Goal: Navigation & Orientation: Understand site structure

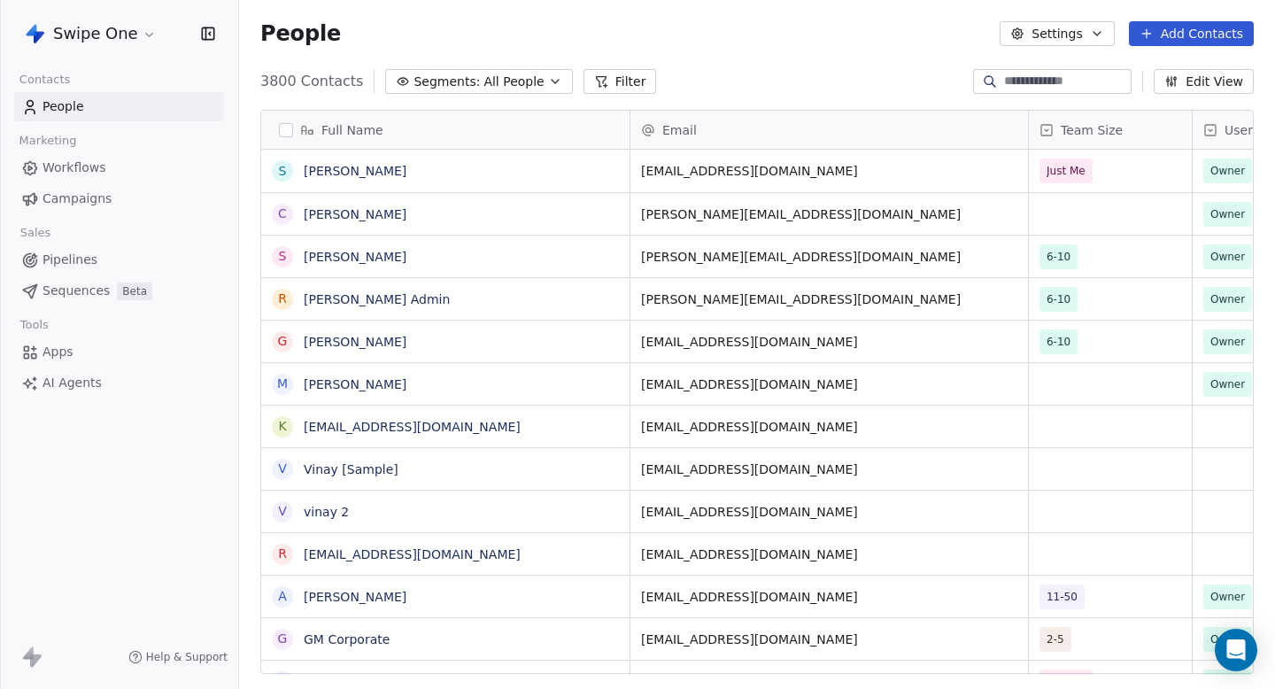
scroll to position [607, 1036]
click at [104, 194] on span "Campaigns" at bounding box center [77, 199] width 69 height 19
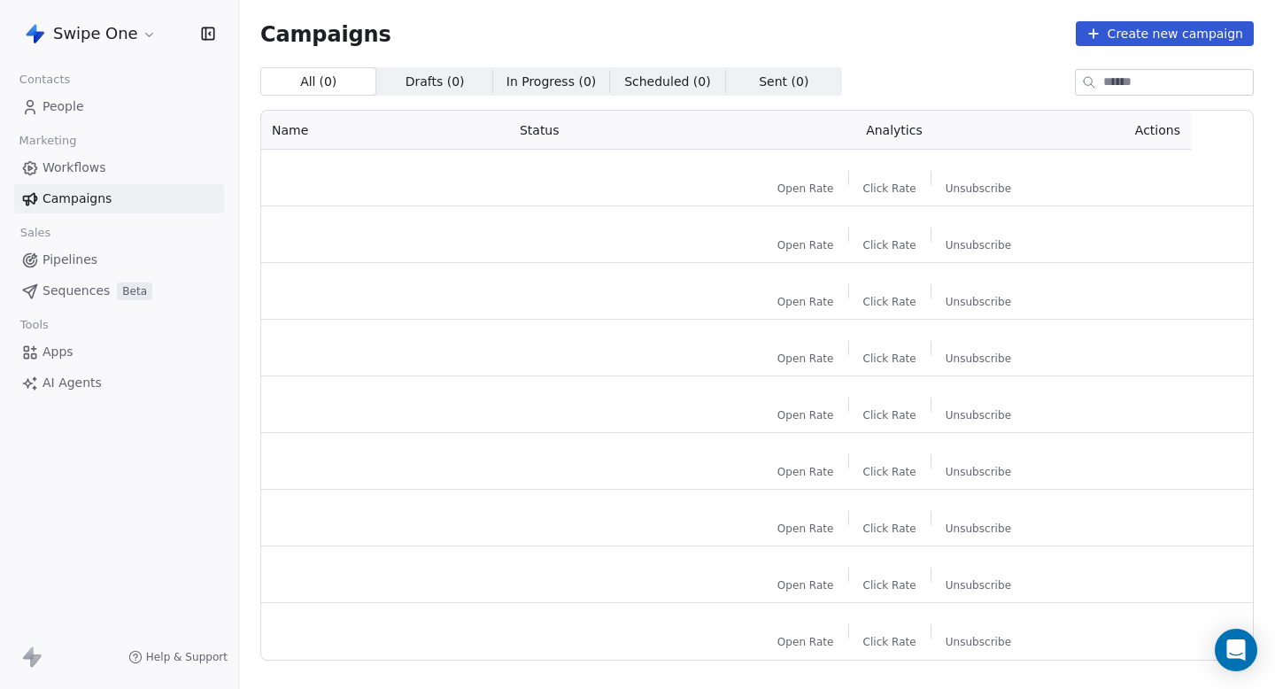
click at [112, 176] on link "Workflows" at bounding box center [119, 167] width 210 height 29
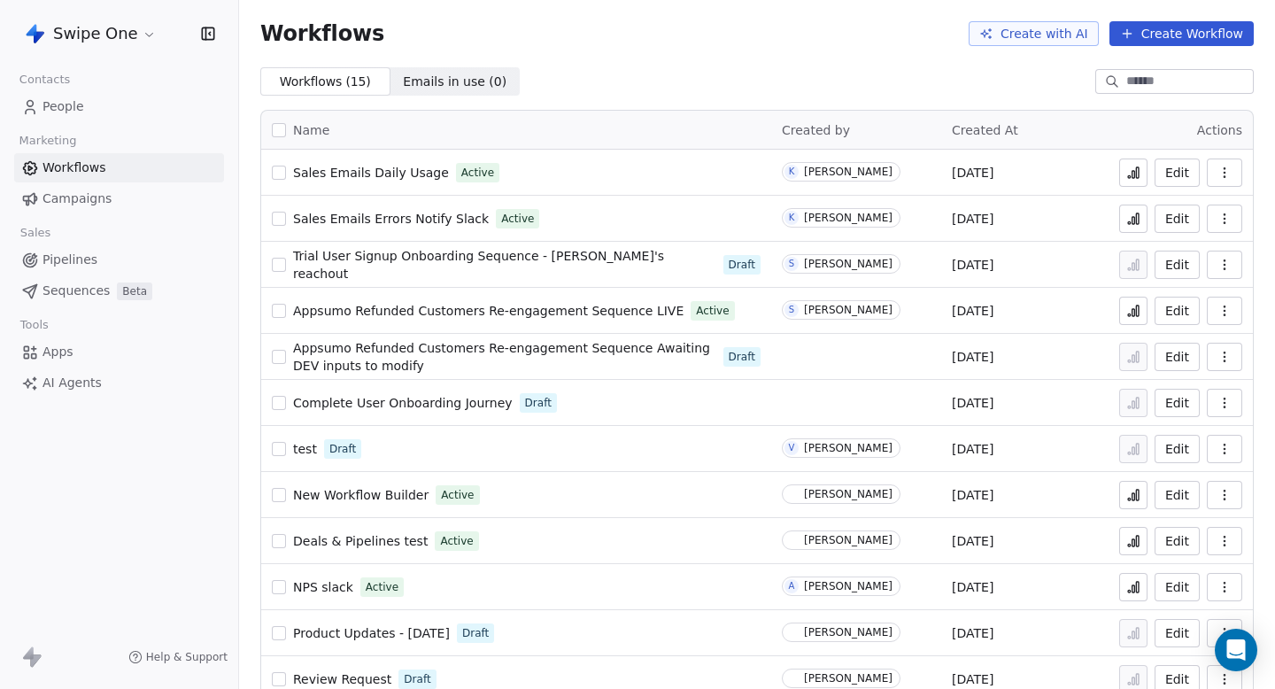
scroll to position [166, 0]
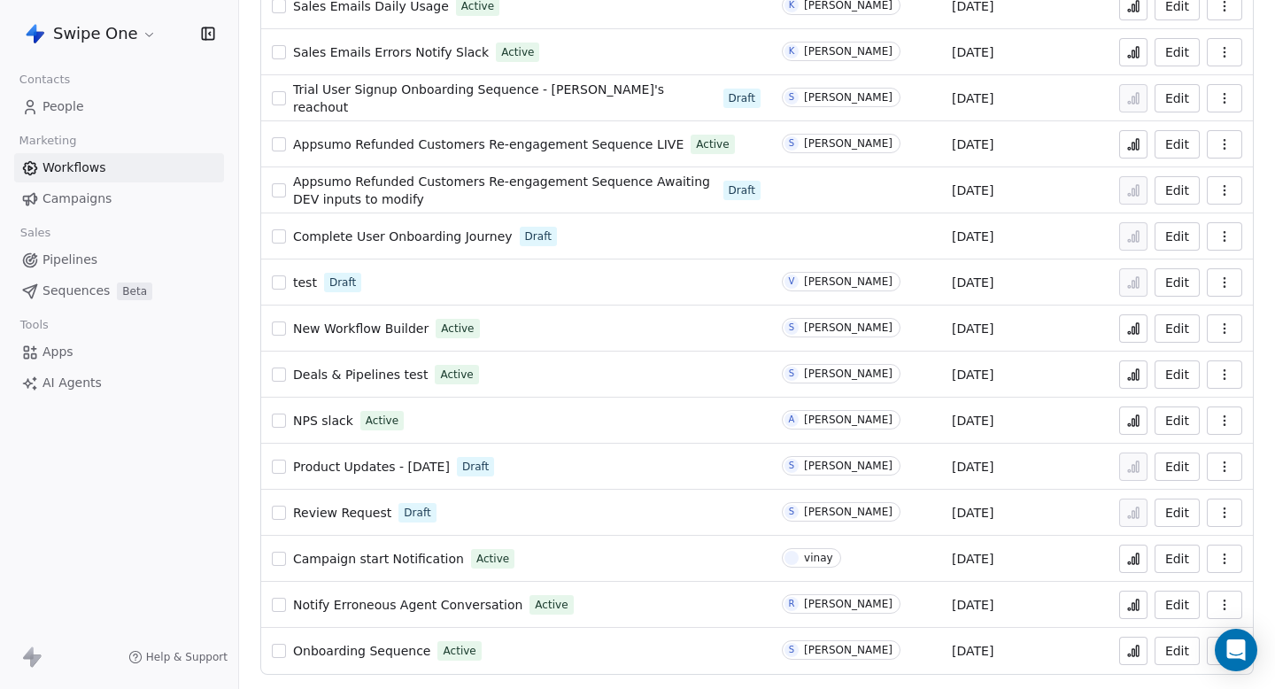
click at [100, 23] on html "Swipe One Contacts People Marketing Workflows Campaigns Sales Pipelines Sequenc…" at bounding box center [637, 344] width 1275 height 689
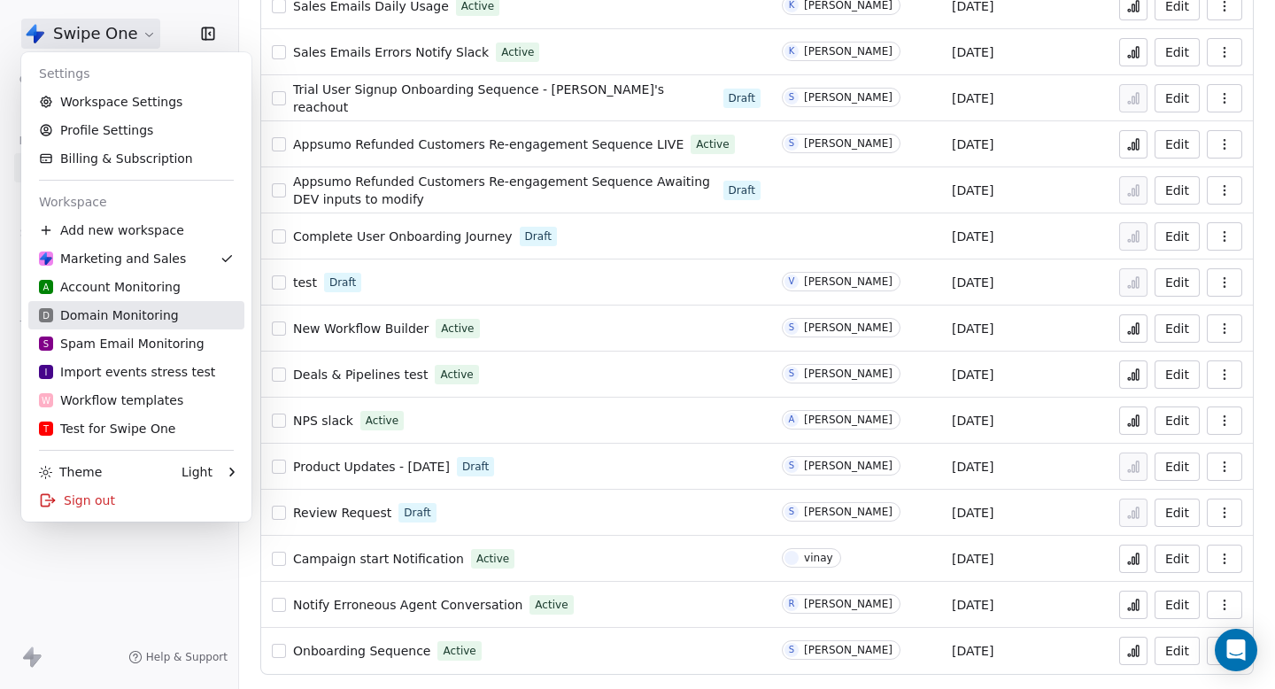
click at [146, 316] on div "D Domain Monitoring" at bounding box center [109, 315] width 140 height 18
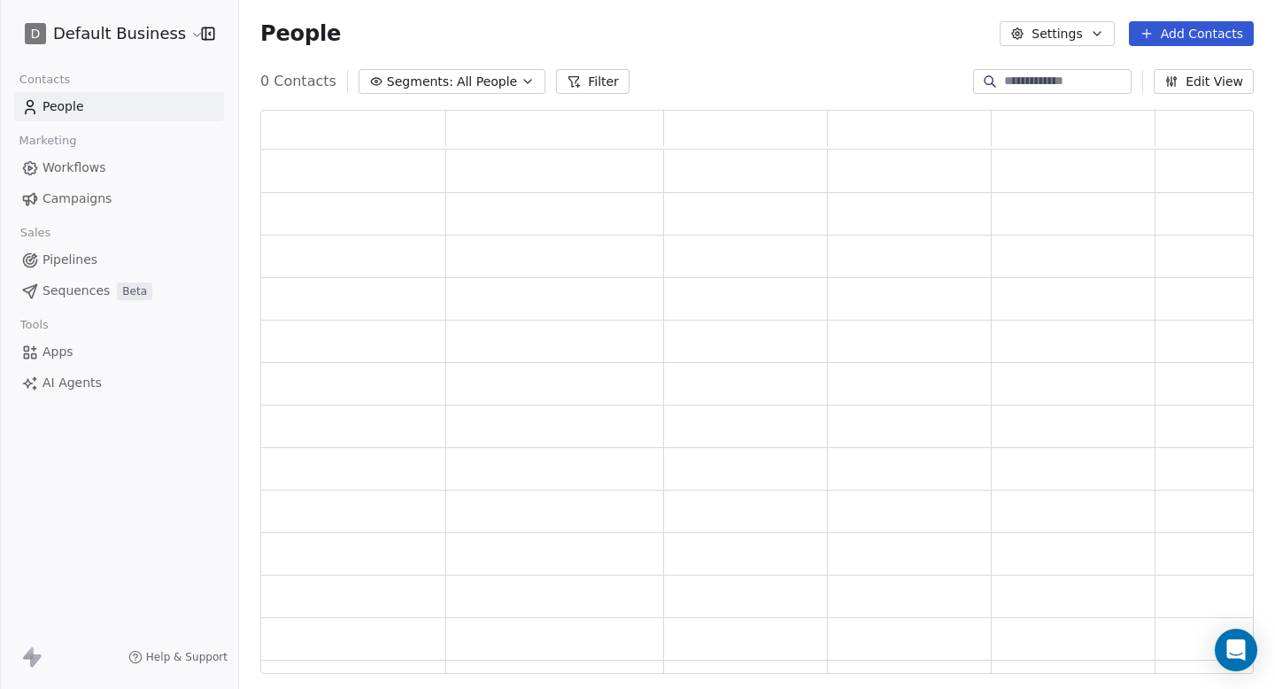
scroll to position [564, 994]
click at [84, 356] on link "Apps" at bounding box center [119, 351] width 210 height 29
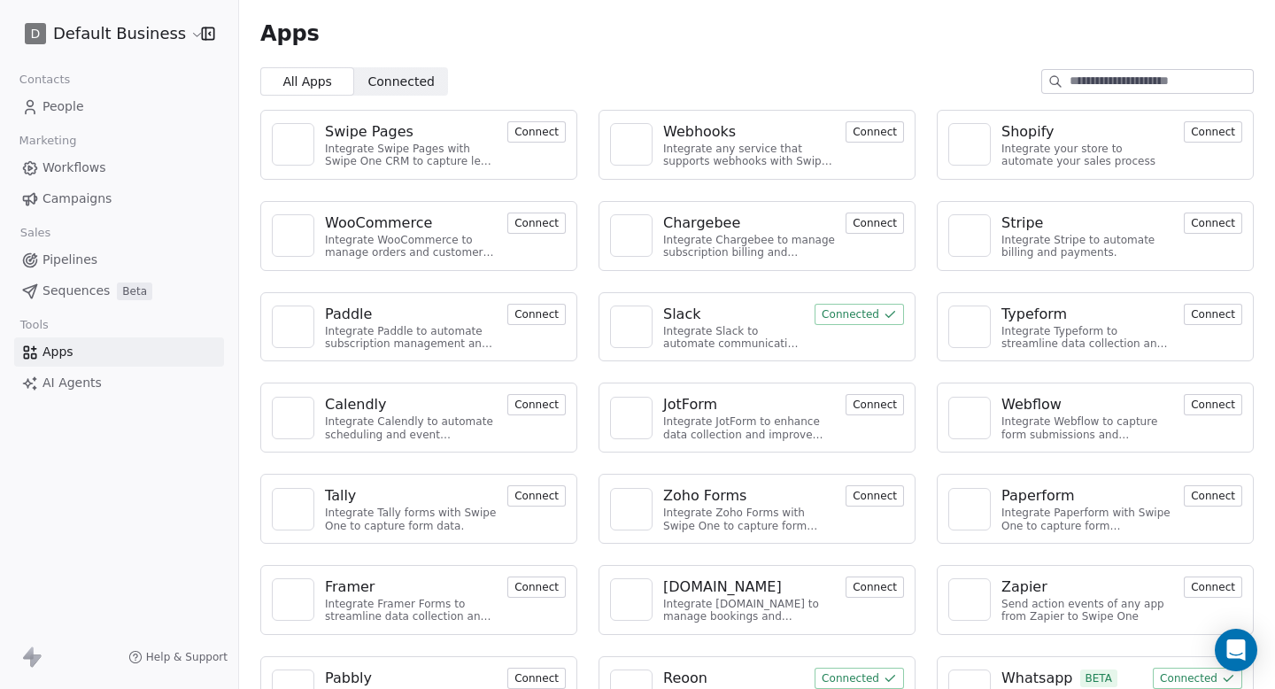
click at [868, 319] on button "Connected" at bounding box center [859, 314] width 89 height 21
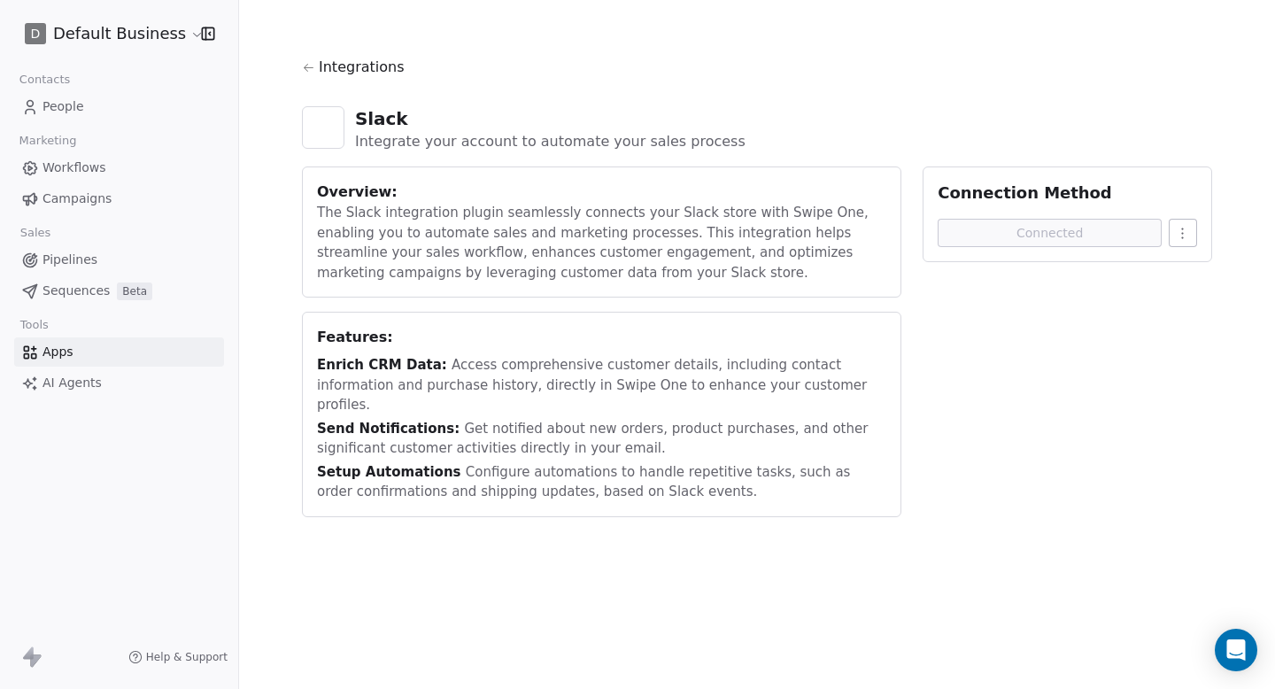
click at [1158, 214] on div "Connection Method Connected" at bounding box center [1068, 214] width 290 height 96
click at [1198, 240] on div "Connection Method Connected" at bounding box center [1068, 214] width 290 height 96
click at [1189, 236] on html "D Default Business Contacts People Marketing Workflows Campaigns Sales Pipeline…" at bounding box center [637, 344] width 1275 height 689
click at [1186, 259] on div "Disconnect" at bounding box center [1208, 272] width 112 height 28
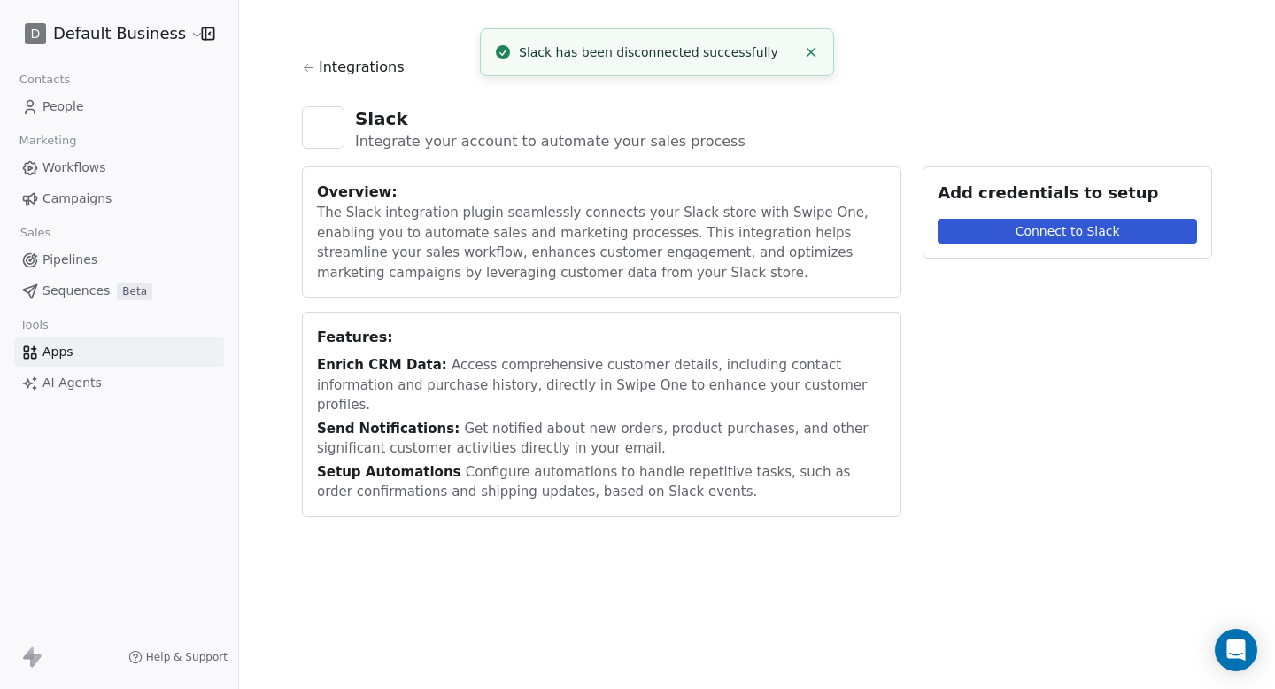
click at [1132, 224] on button "Connect to Slack" at bounding box center [1067, 231] width 259 height 25
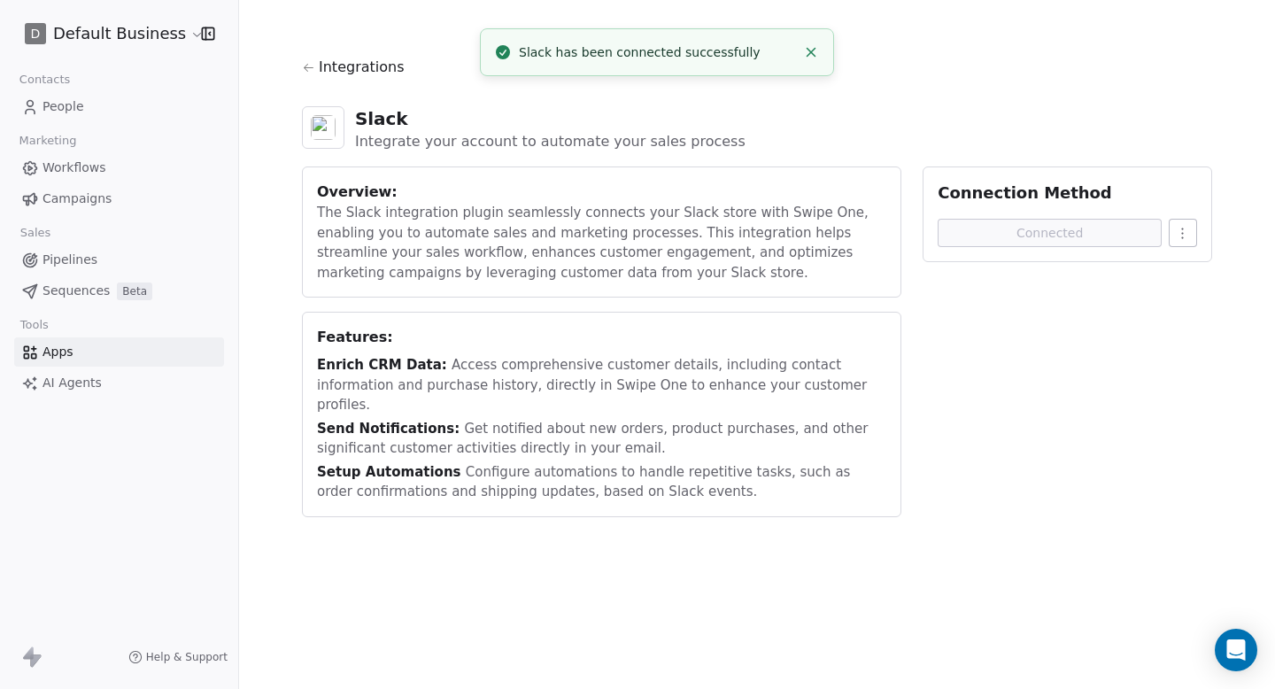
click at [81, 163] on span "Workflows" at bounding box center [75, 168] width 64 height 19
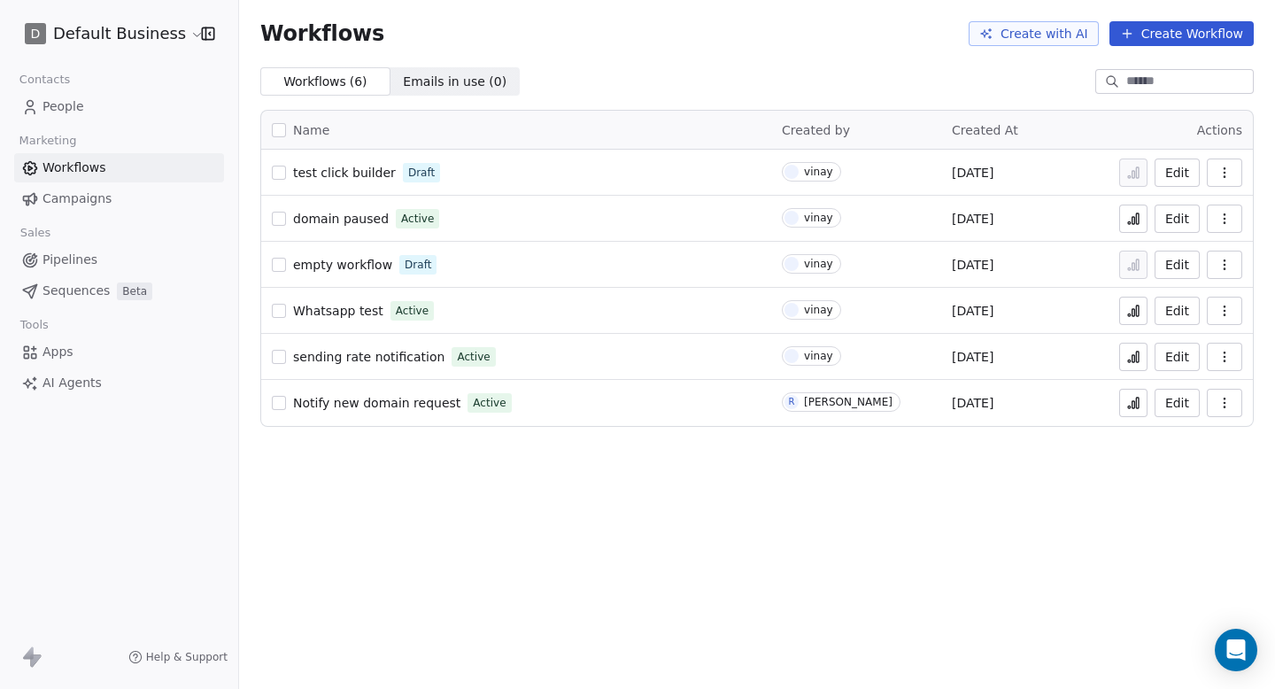
click at [403, 357] on span "sending rate notification" at bounding box center [368, 357] width 151 height 14
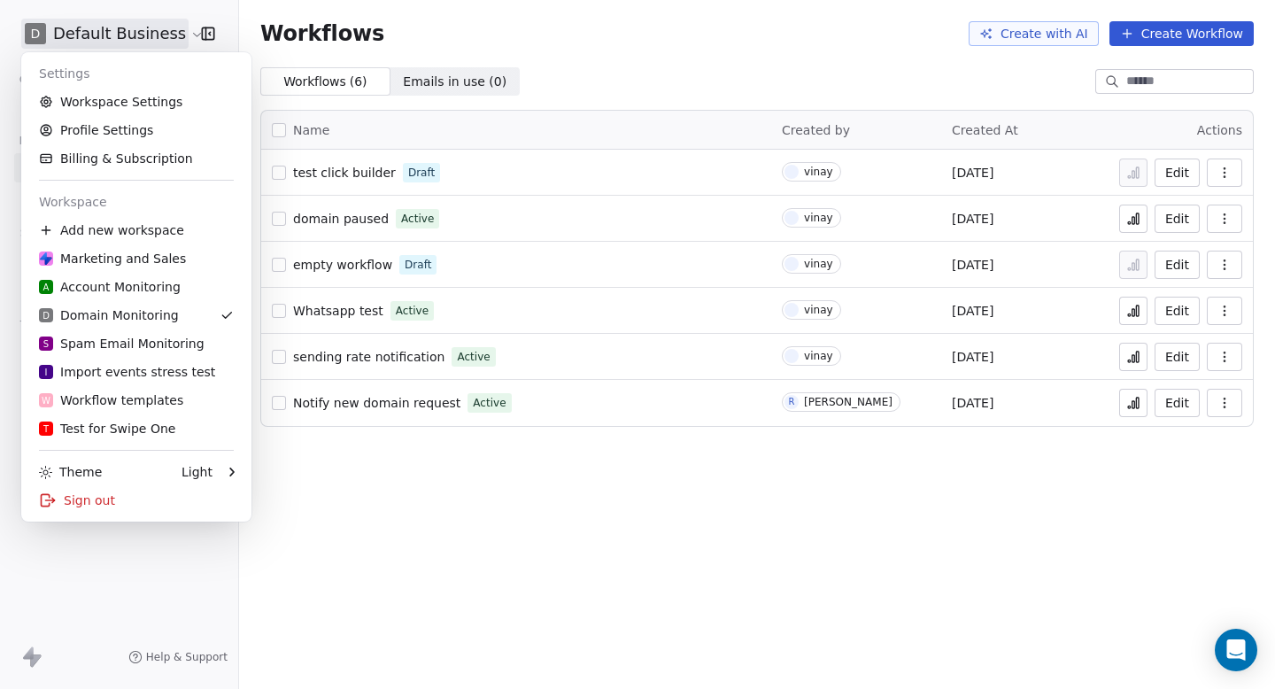
click at [107, 43] on html "D Default Business Contacts People Marketing Workflows Campaigns Sales Pipeline…" at bounding box center [637, 344] width 1275 height 689
click at [104, 102] on link "Workspace Settings" at bounding box center [136, 102] width 216 height 28
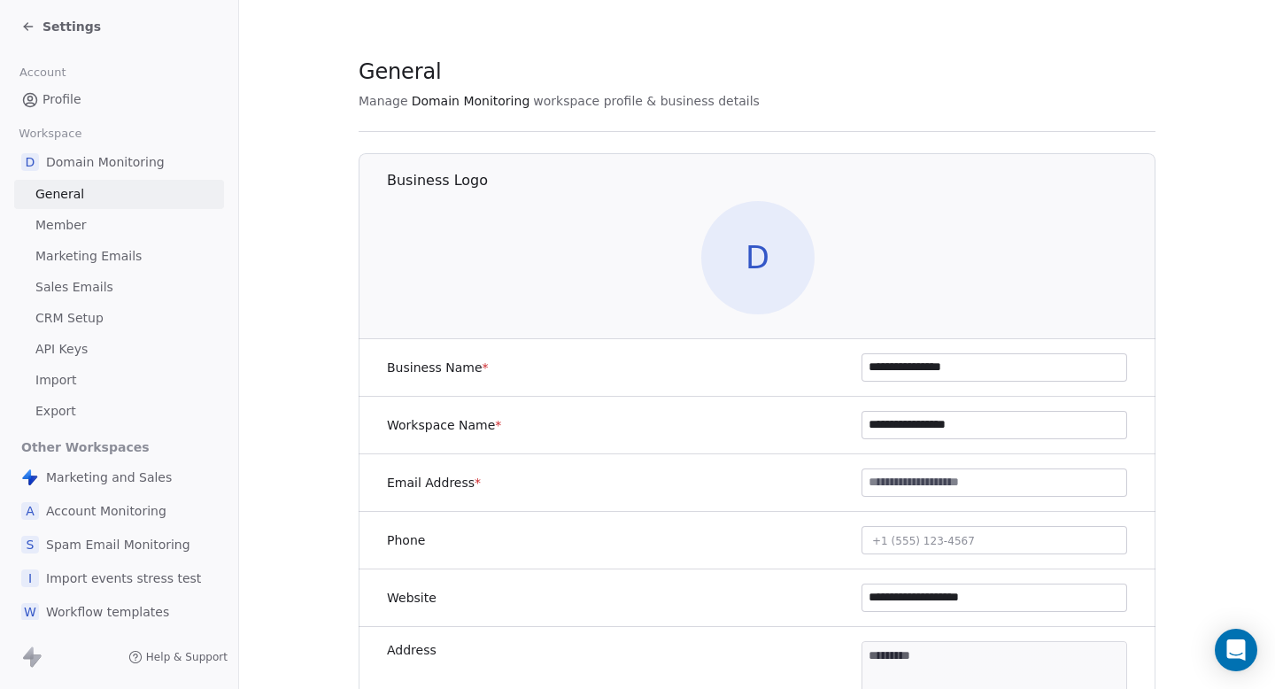
click at [58, 27] on span "Settings" at bounding box center [72, 27] width 58 height 18
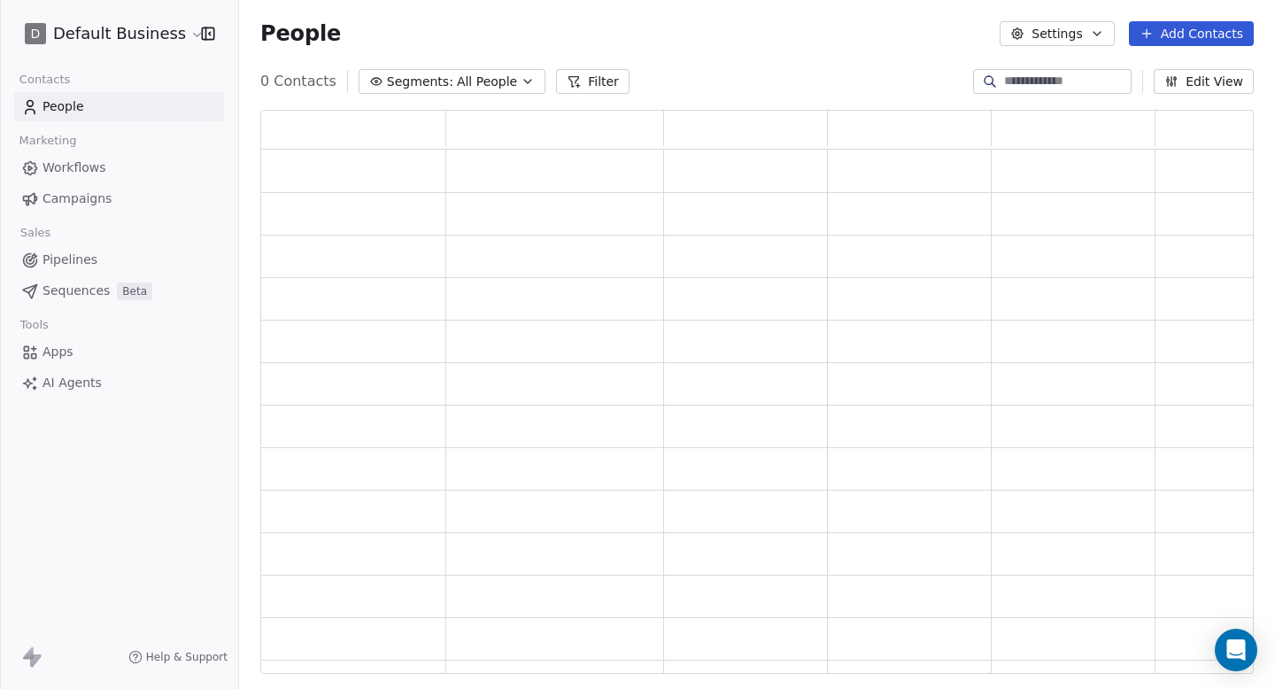
scroll to position [564, 994]
click at [101, 197] on span "Campaigns" at bounding box center [77, 199] width 69 height 19
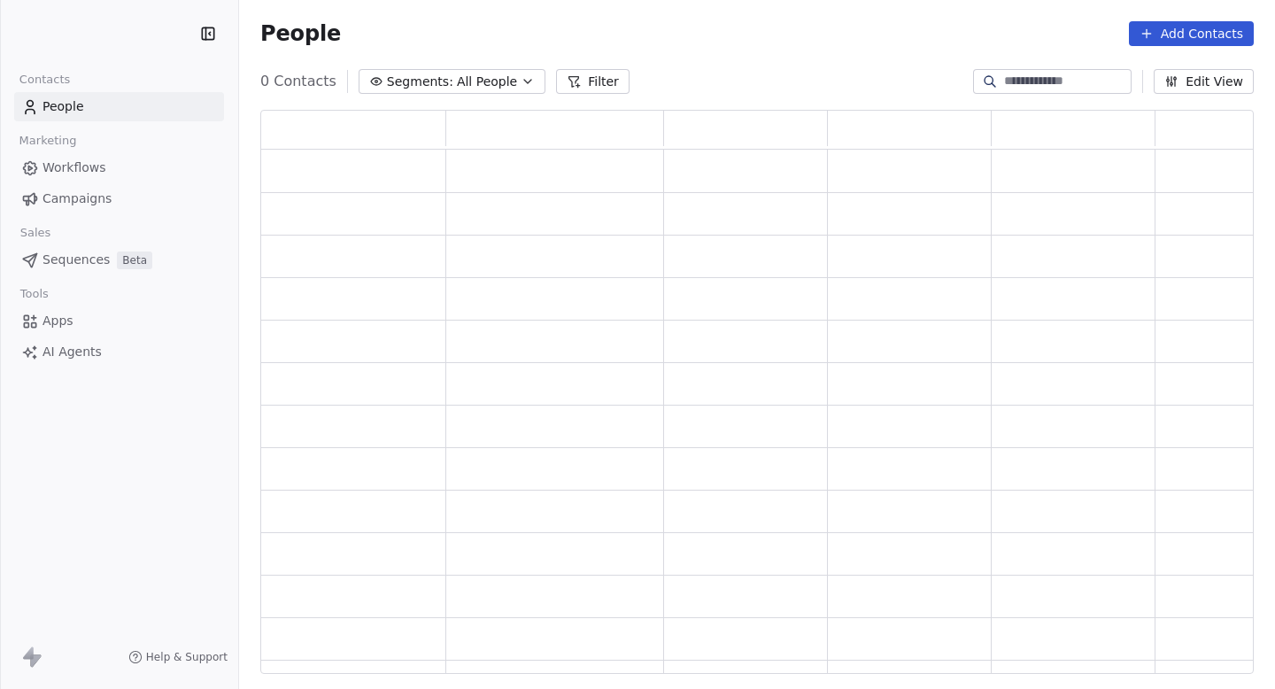
scroll to position [564, 994]
click at [73, 210] on link "Campaigns" at bounding box center [119, 198] width 210 height 29
